Goal: Information Seeking & Learning: Find specific fact

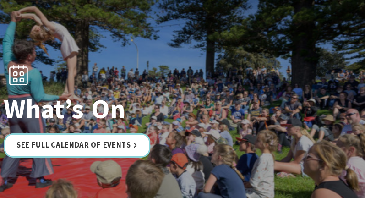
scroll to position [44, 0]
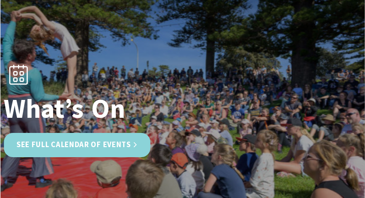
click at [44, 141] on link "See Full Calendar of Events" at bounding box center [77, 145] width 147 height 24
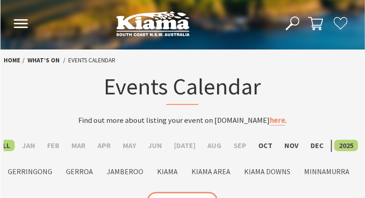
click at [293, 19] on icon at bounding box center [293, 24] width 14 height 14
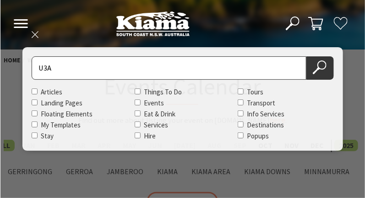
type input "U3A"
click at [307, 56] on button "Search Now" at bounding box center [321, 67] width 28 height 23
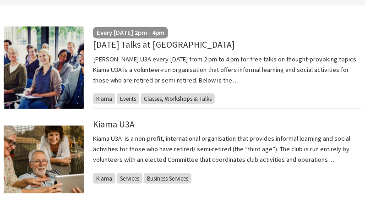
scroll to position [249, 0]
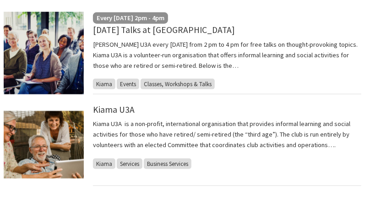
click at [224, 44] on p "Join Kiama U3A every Monday from 2 pm to 4 pm for free talks on thought-provoki…" at bounding box center [227, 55] width 269 height 32
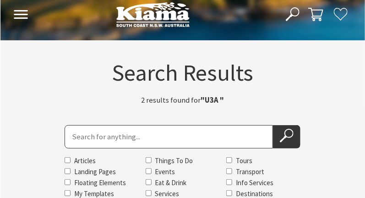
scroll to position [0, 0]
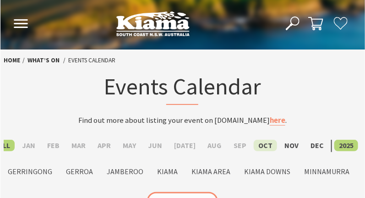
click at [258, 145] on label "Oct" at bounding box center [265, 145] width 23 height 11
click at [0, 0] on input "Oct" at bounding box center [0, 0] width 0 height 0
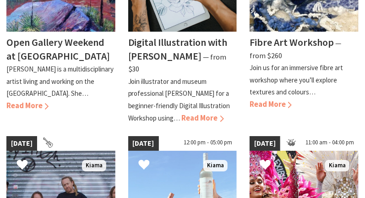
scroll to position [748, 0]
